Goal: Navigation & Orientation: Find specific page/section

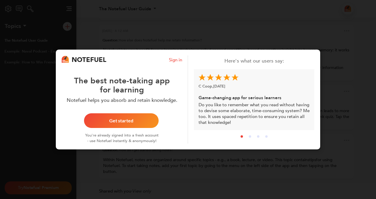
click at [347, 32] on div "NOTEFUEL Sign in The best note-taking app for learning Notefuel helps you absor…" at bounding box center [188, 99] width 376 height 199
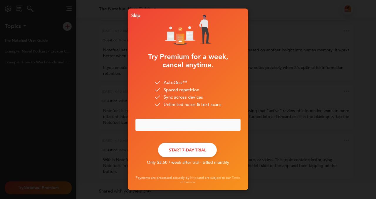
click at [90, 88] on div "Skip Try Premium for a week, cancel anytime. AutoQuiz™ Spaced repetition Sync a…" at bounding box center [188, 99] width 376 height 199
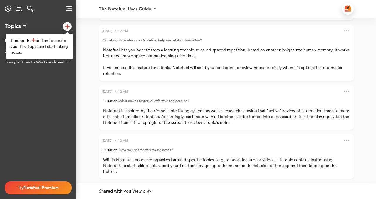
drag, startPoint x: 87, startPoint y: 96, endPoint x: 83, endPoint y: 96, distance: 4.7
drag, startPoint x: 74, startPoint y: 99, endPoint x: 63, endPoint y: 95, distance: 12.4
